Goal: Information Seeking & Learning: Find specific fact

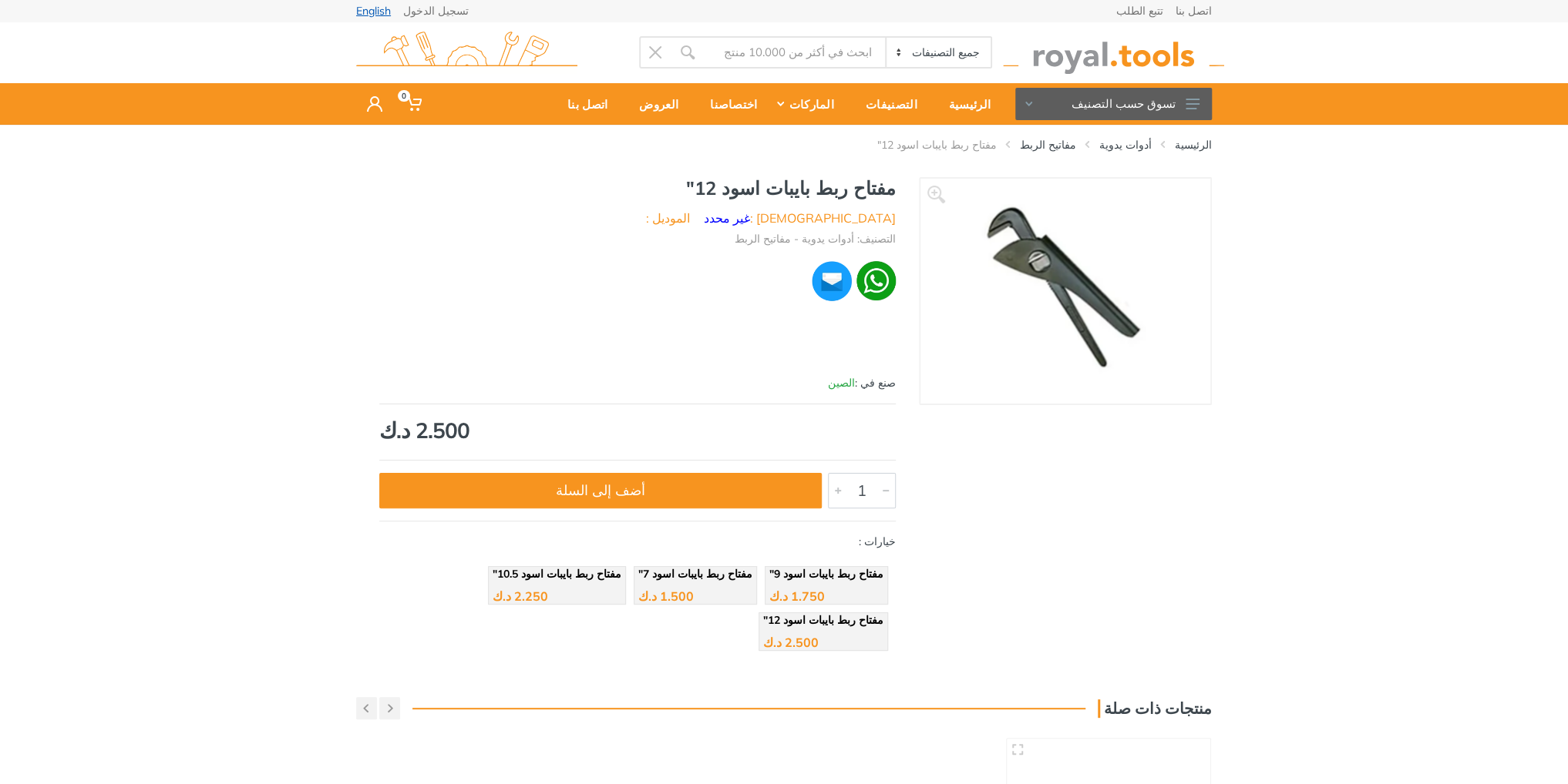
click at [373, 16] on link "English" at bounding box center [373, 11] width 34 height 11
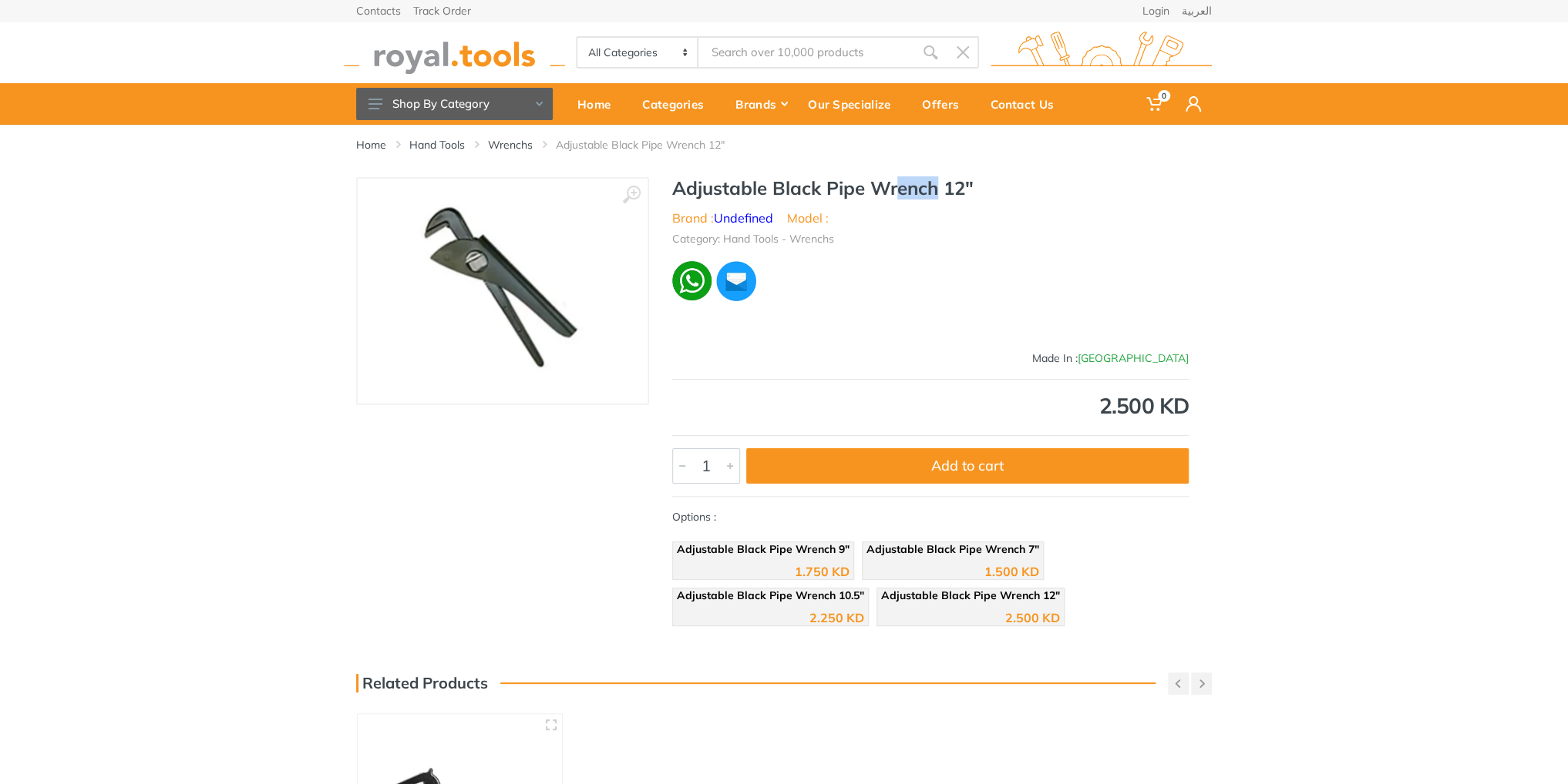
drag, startPoint x: 936, startPoint y: 190, endPoint x: 895, endPoint y: 189, distance: 41.0
click at [897, 189] on h1 "Adjustable Black Pipe Wrench 12"" at bounding box center [930, 187] width 517 height 22
drag, startPoint x: 675, startPoint y: 190, endPoint x: 943, endPoint y: 217, distance: 269.4
click at [943, 217] on div "Adjustable Black Pipe Wrench 12" Brand : Undefined Model : Category: Hand Tools…" at bounding box center [930, 405] width 563 height 457
click at [911, 247] on div "Adjustable Black Pipe Wrench 12" Brand : Undefined Model : Category: Hand Tools…" at bounding box center [930, 405] width 563 height 457
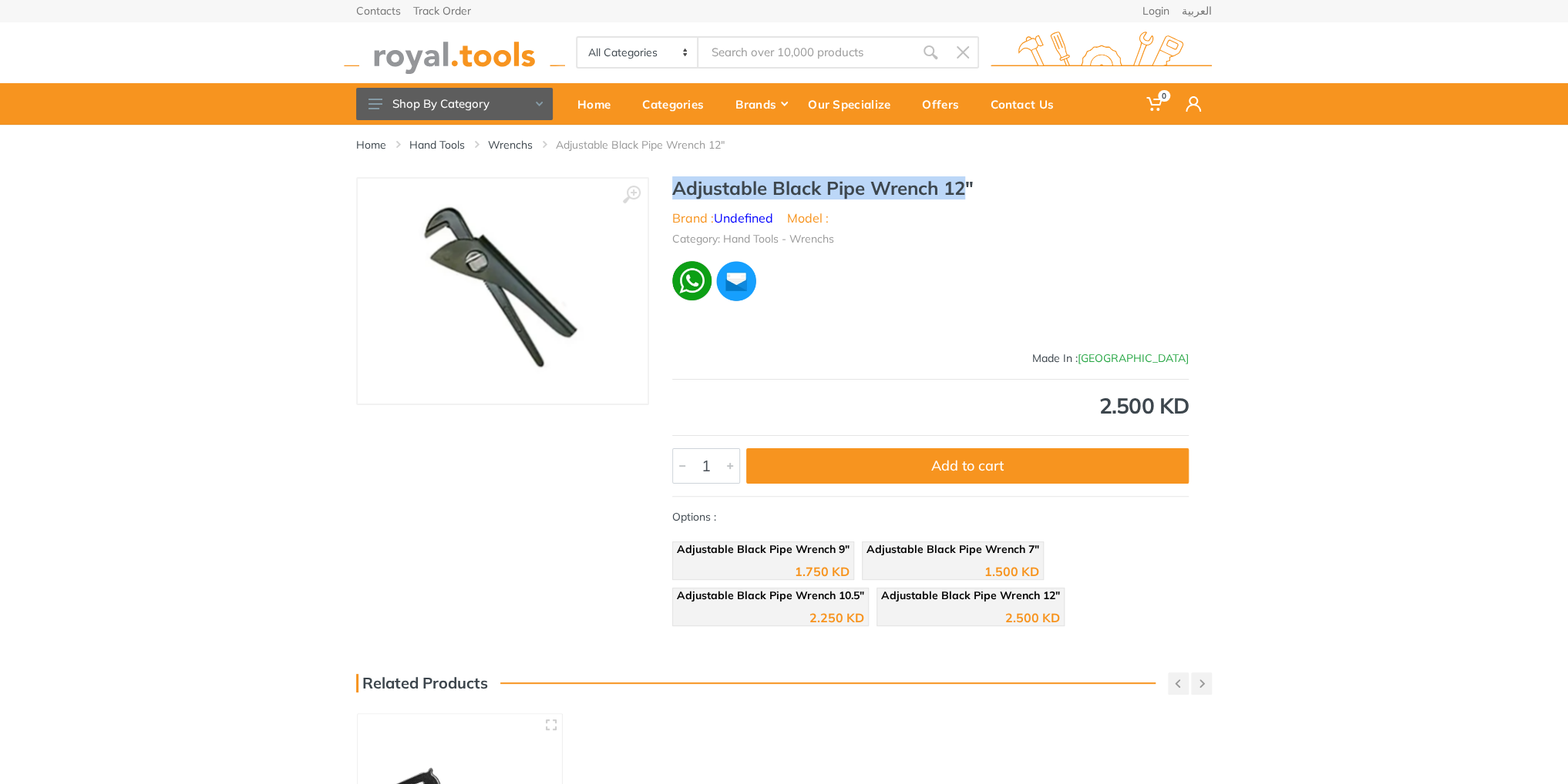
drag, startPoint x: 671, startPoint y: 182, endPoint x: 960, endPoint y: 182, distance: 289.0
click at [960, 182] on div "Adjustable Black Pipe Wrench 12" Brand : Undefined Model : Category: Hand Tools…" at bounding box center [930, 405] width 563 height 457
copy h1 "Adjustable Black Pipe Wrench 12"
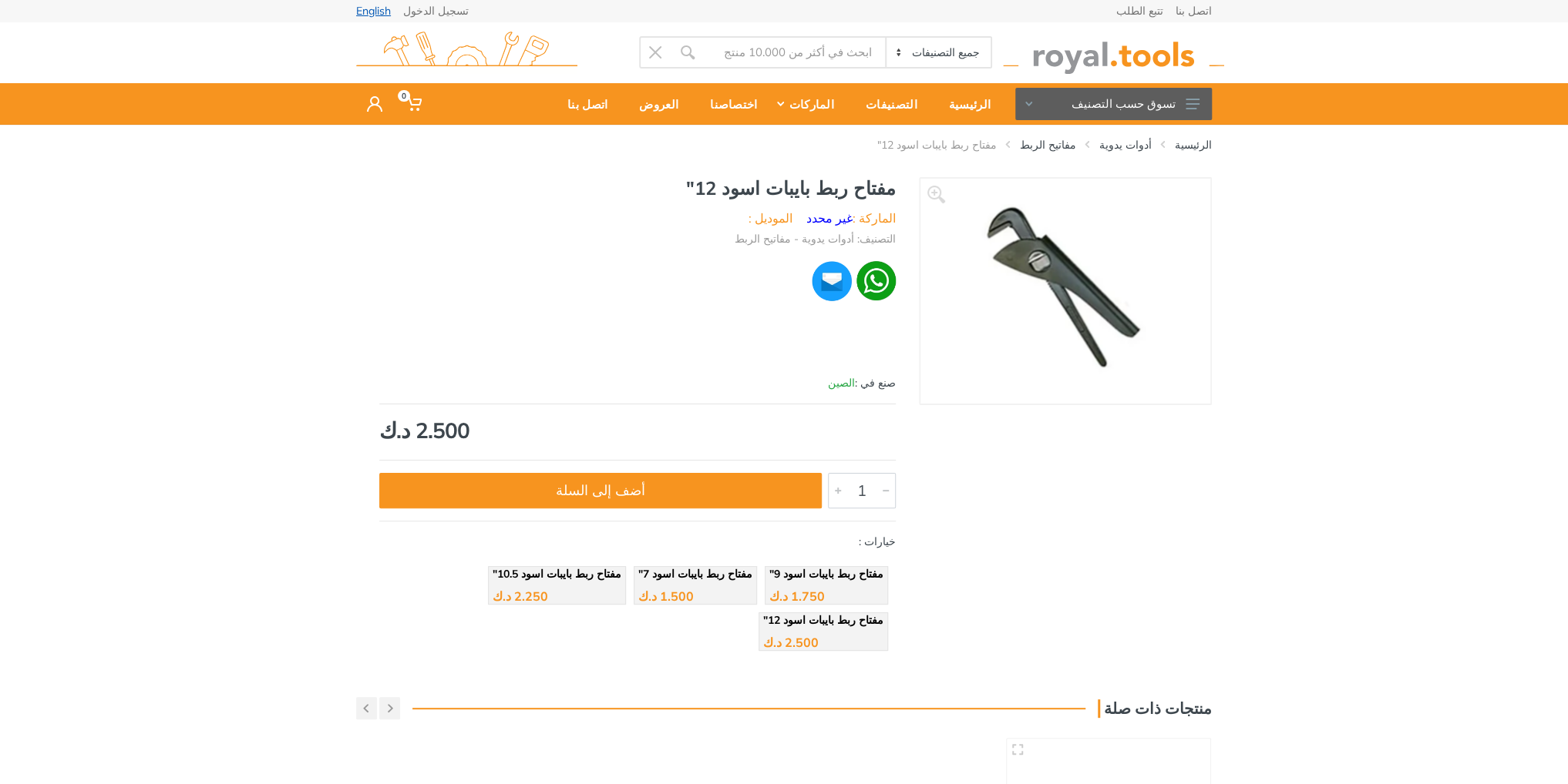
click at [379, 11] on link "English" at bounding box center [373, 11] width 34 height 11
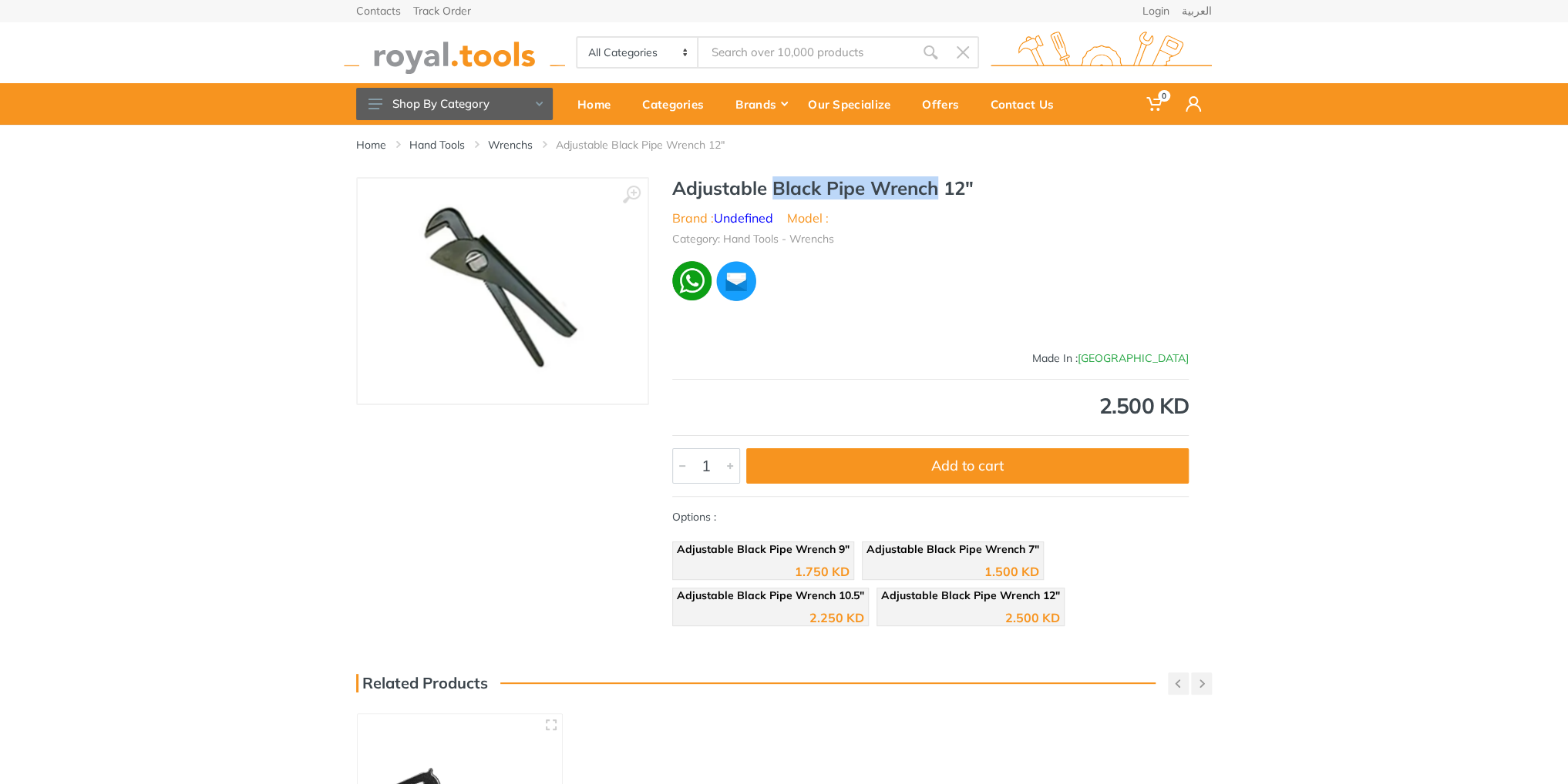
drag, startPoint x: 938, startPoint y: 192, endPoint x: 777, endPoint y: 182, distance: 161.3
click at [777, 182] on h1 "Adjustable Black Pipe Wrench 12"" at bounding box center [930, 187] width 517 height 22
copy h1 "Black Pipe Wrench"
